Goal: Transaction & Acquisition: Purchase product/service

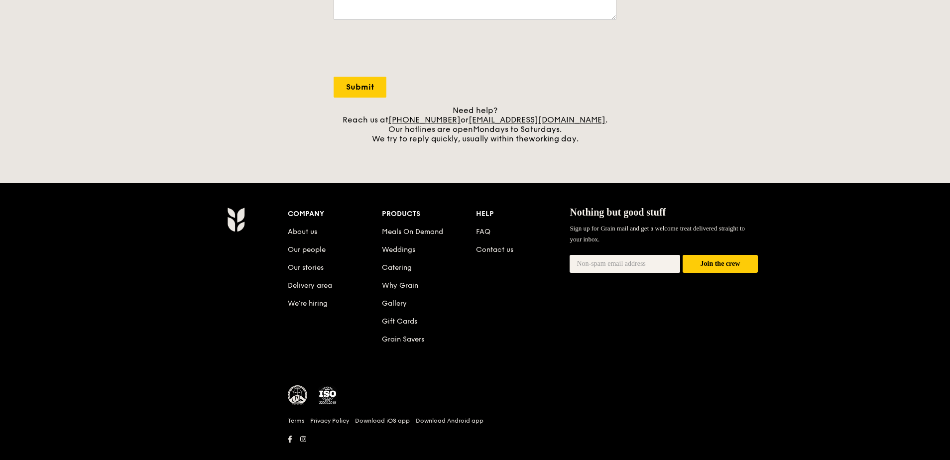
scroll to position [378, 0]
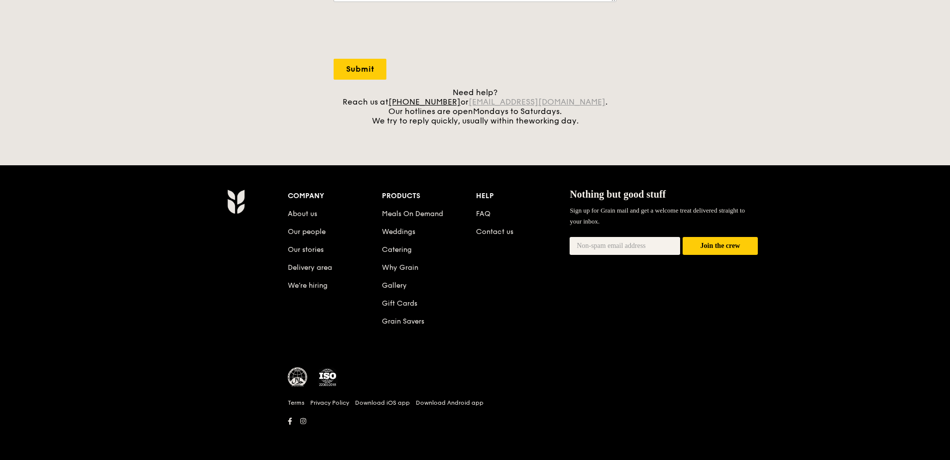
drag, startPoint x: 581, startPoint y: 106, endPoint x: 486, endPoint y: 104, distance: 95.6
click at [486, 104] on div "Need help? Reach us at +65 3163 5335 or concierge@grain.com.sg . Our hotlines a…" at bounding box center [474, 107] width 283 height 38
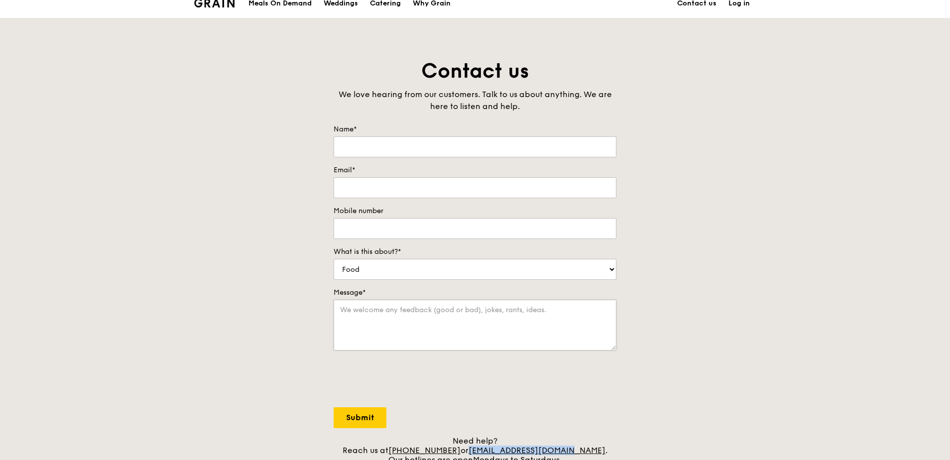
scroll to position [0, 0]
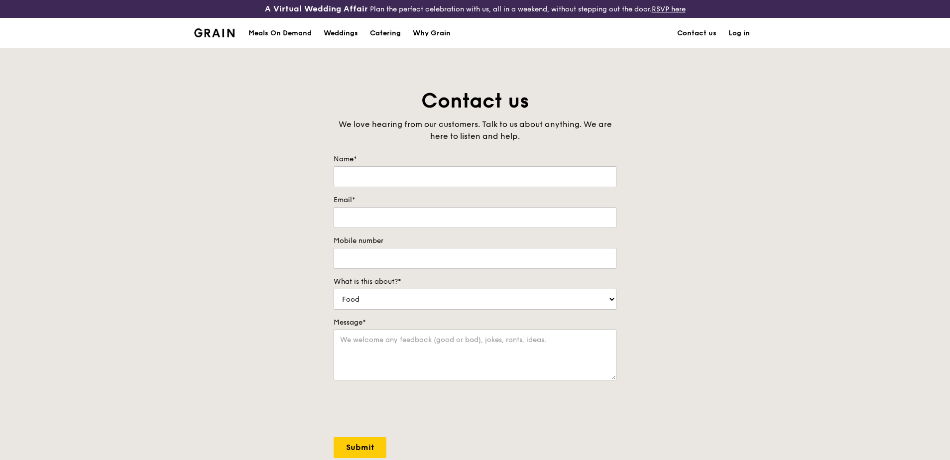
click at [383, 33] on div "Catering" at bounding box center [385, 33] width 31 height 30
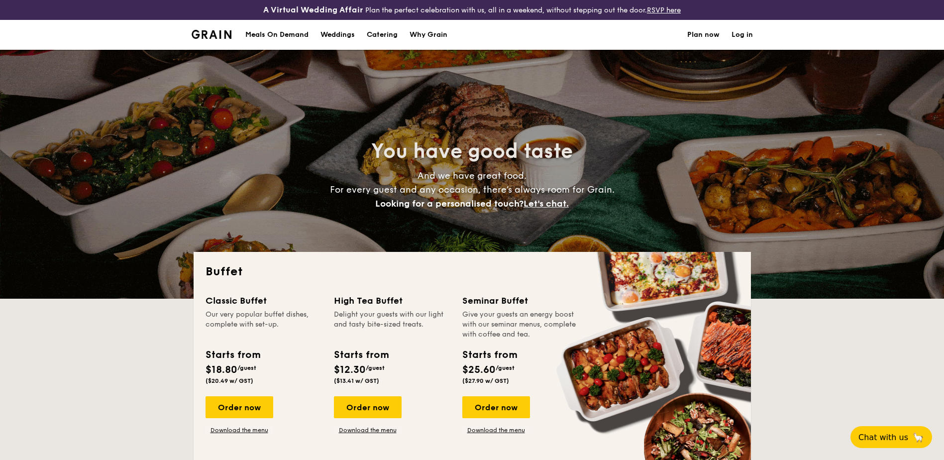
select select
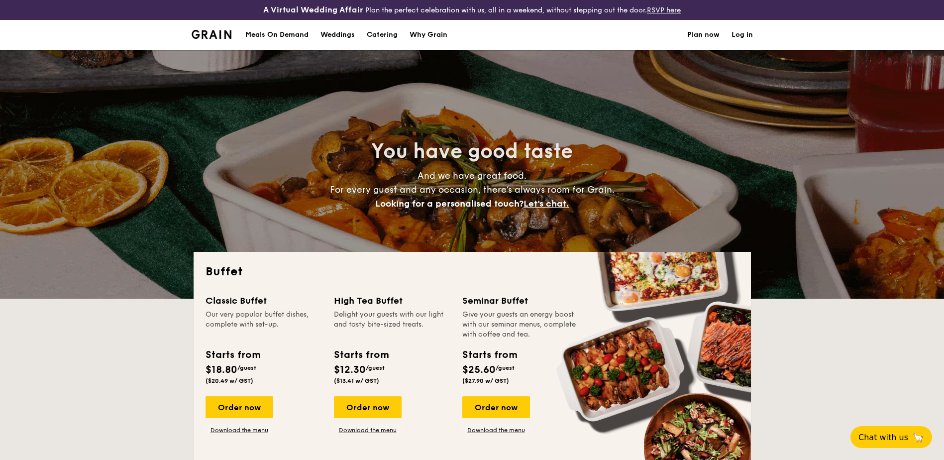
drag, startPoint x: 334, startPoint y: 301, endPoint x: 405, endPoint y: 301, distance: 70.2
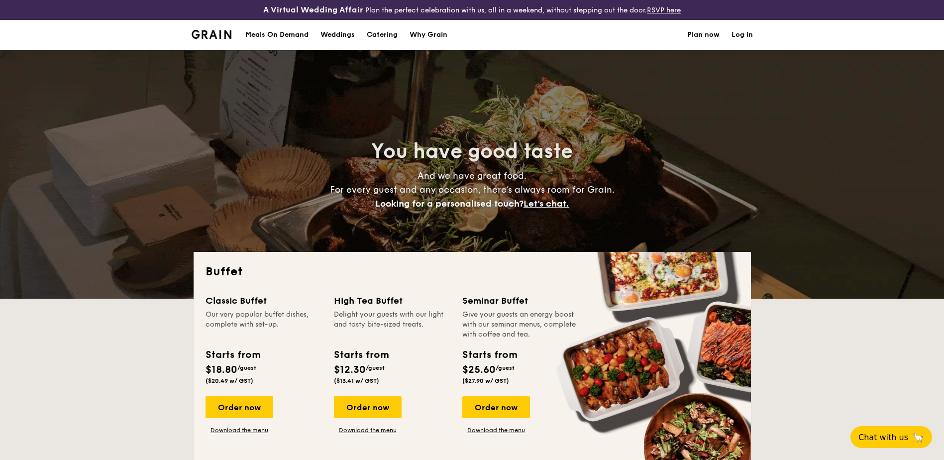
click at [405, 301] on div "High Tea Buffet" at bounding box center [392, 301] width 116 height 14
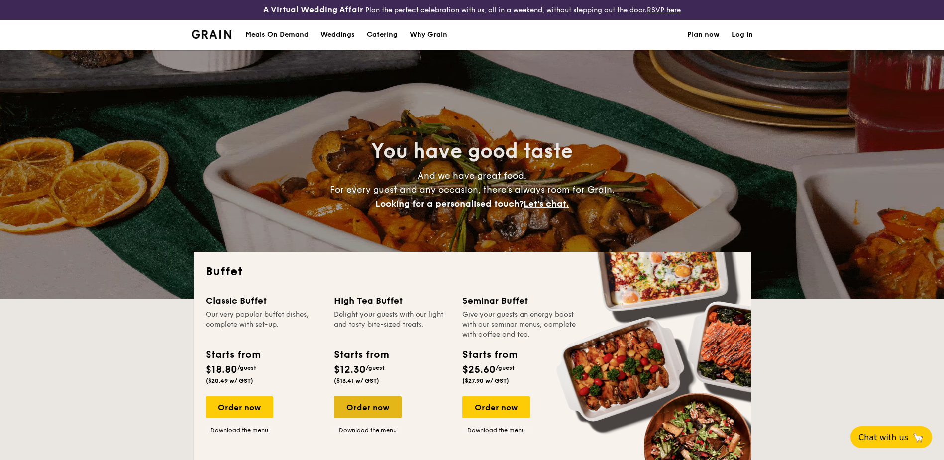
click at [368, 404] on div "Order now" at bounding box center [368, 407] width 68 height 22
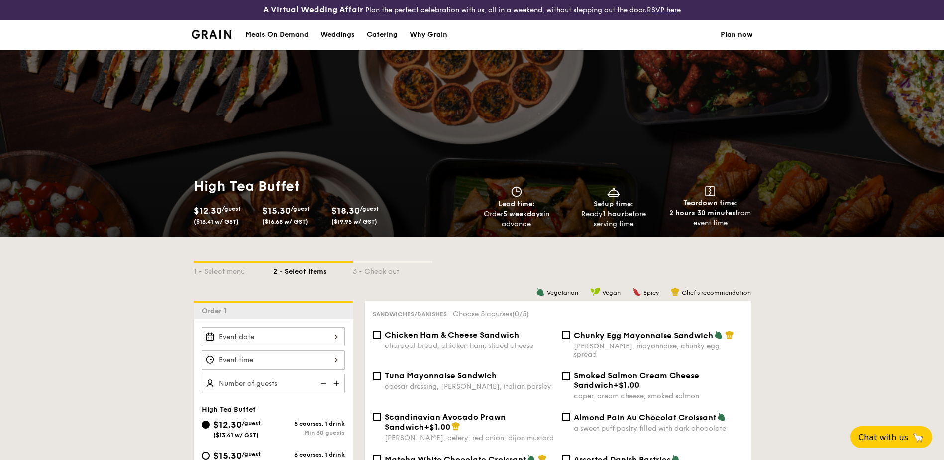
drag, startPoint x: 262, startPoint y: 209, endPoint x: 291, endPoint y: 211, distance: 28.5
click at [291, 211] on span "$15.30" at bounding box center [276, 210] width 28 height 11
copy span "$15.30"
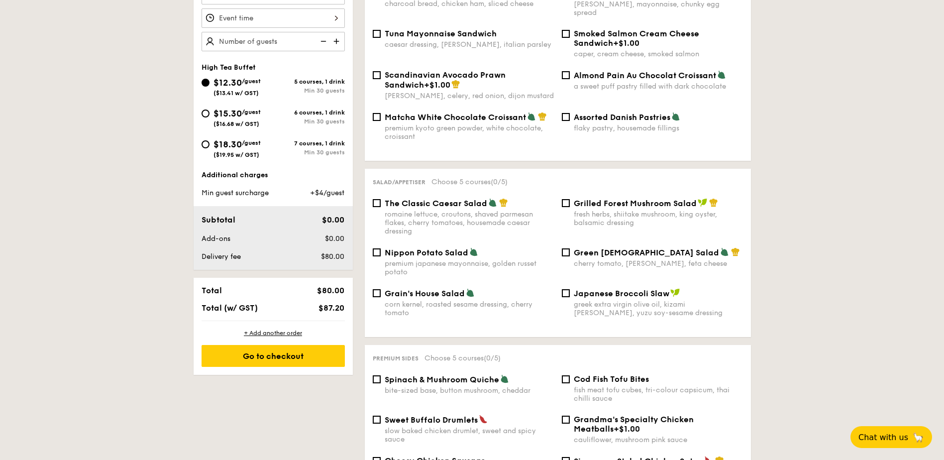
scroll to position [497, 0]
